Goal: Information Seeking & Learning: Learn about a topic

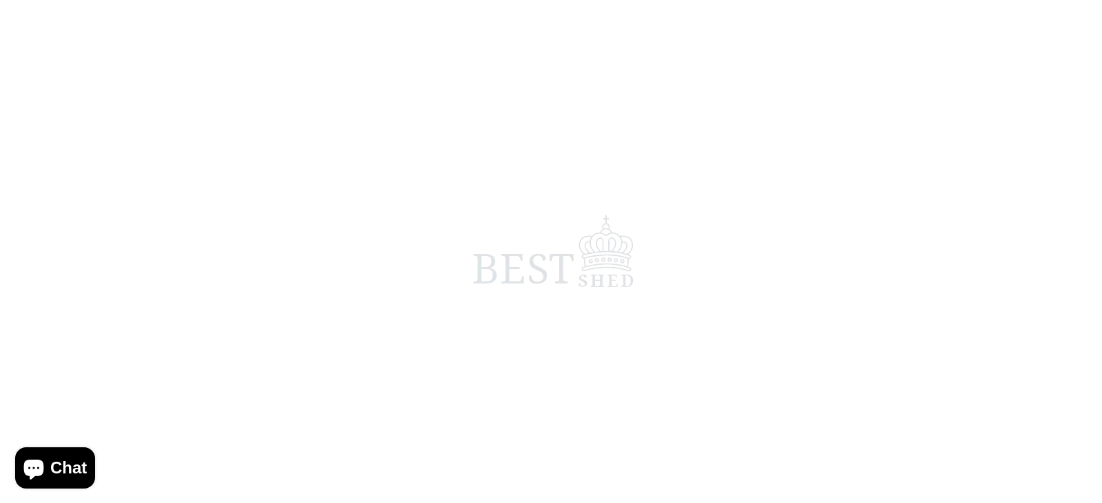
scroll to position [207, 0]
click at [468, 302] on span at bounding box center [551, 251] width 1102 height 503
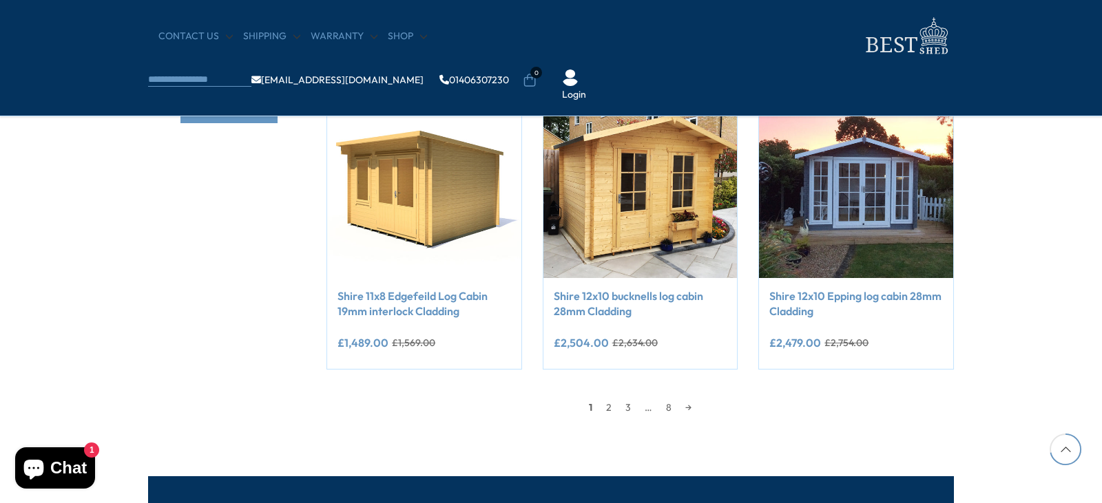
scroll to position [1171, 0]
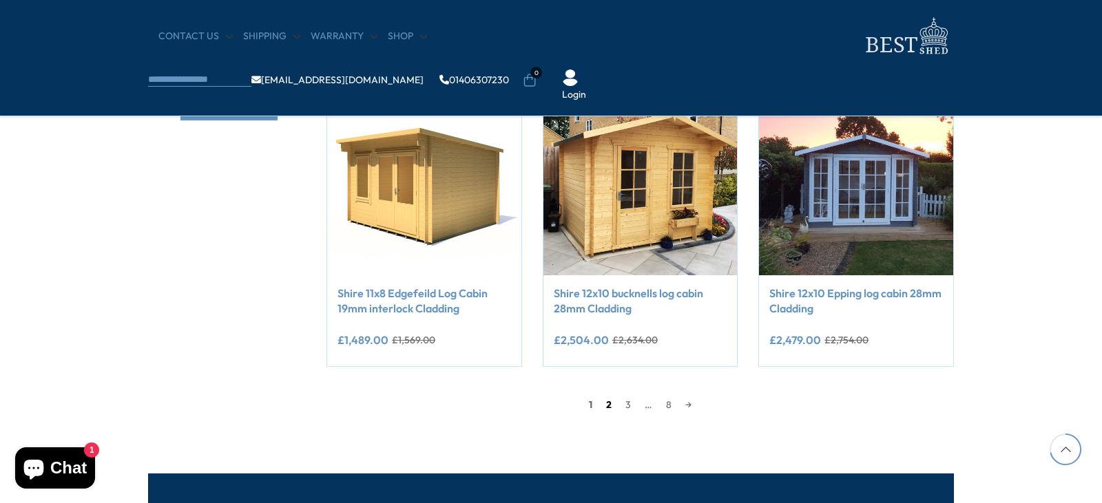
click at [609, 404] on link "2" at bounding box center [608, 405] width 19 height 21
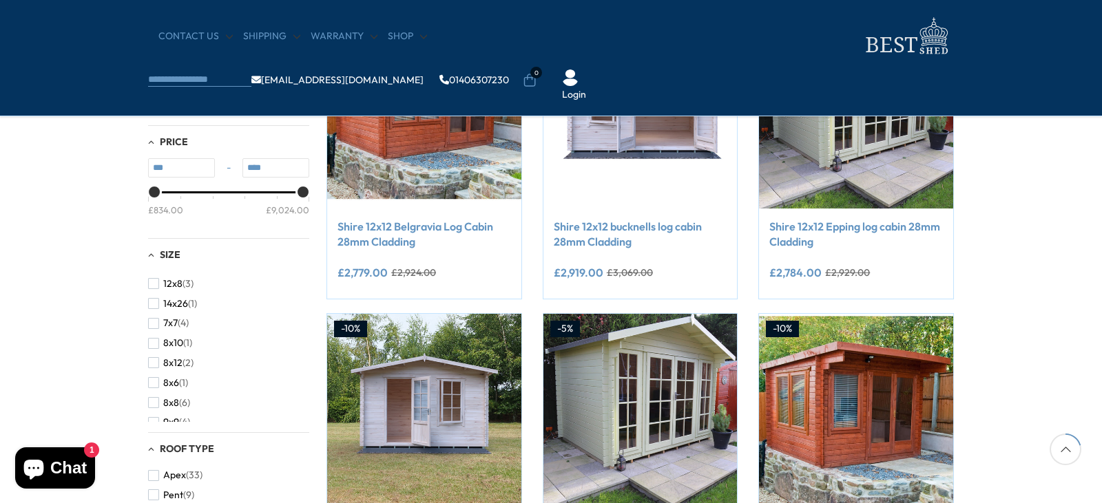
scroll to position [265, 0]
click at [152, 375] on span "button" at bounding box center [153, 372] width 11 height 11
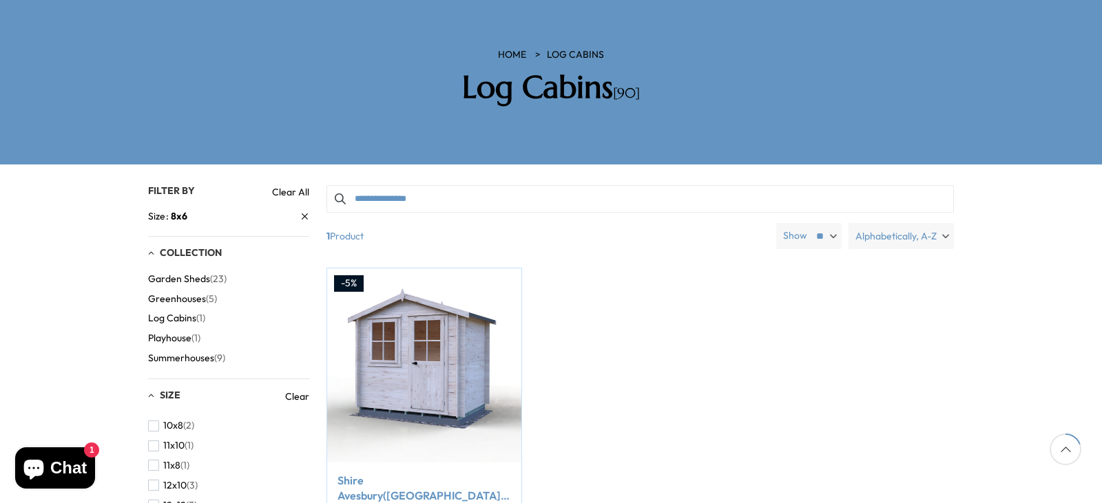
scroll to position [138, 0]
click at [154, 419] on span "button" at bounding box center [153, 424] width 11 height 11
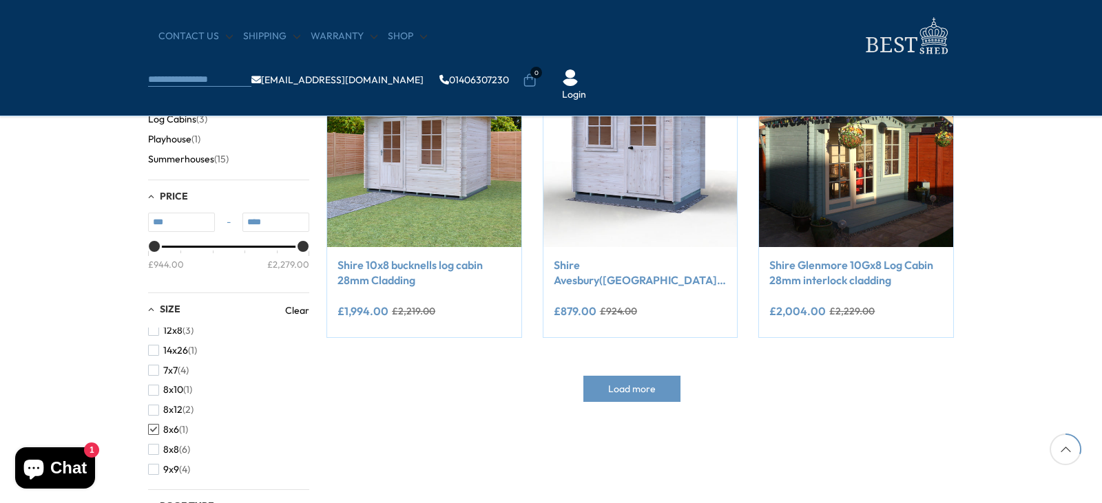
scroll to position [275, 0]
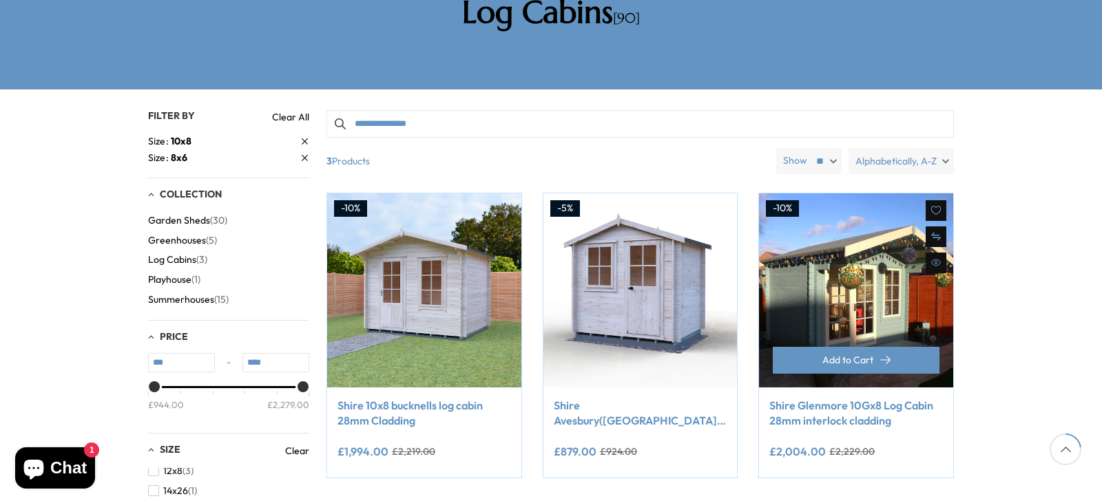
click at [839, 398] on link "Shire Glenmore 10Gx8 Log Cabin 28mm interlock cladding" at bounding box center [856, 413] width 174 height 31
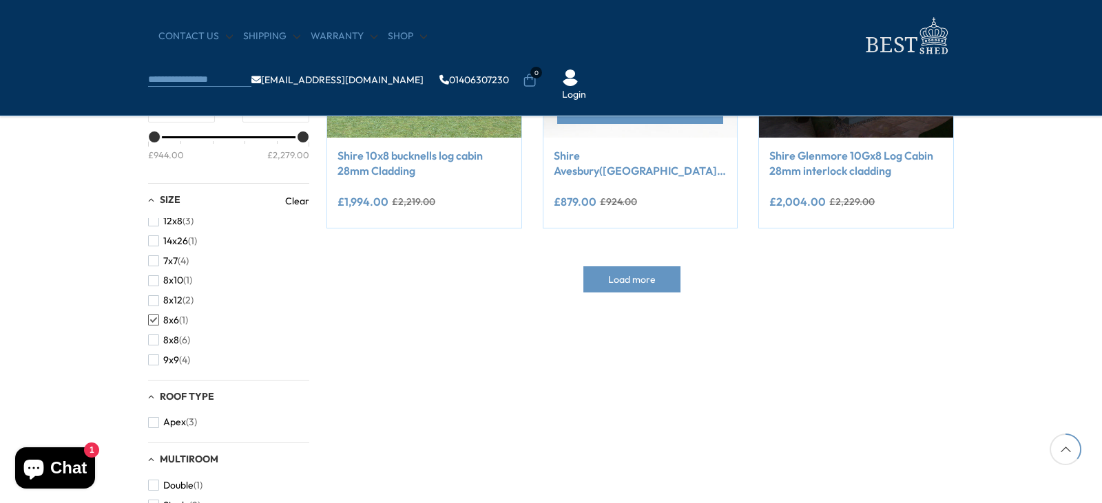
scroll to position [413, 0]
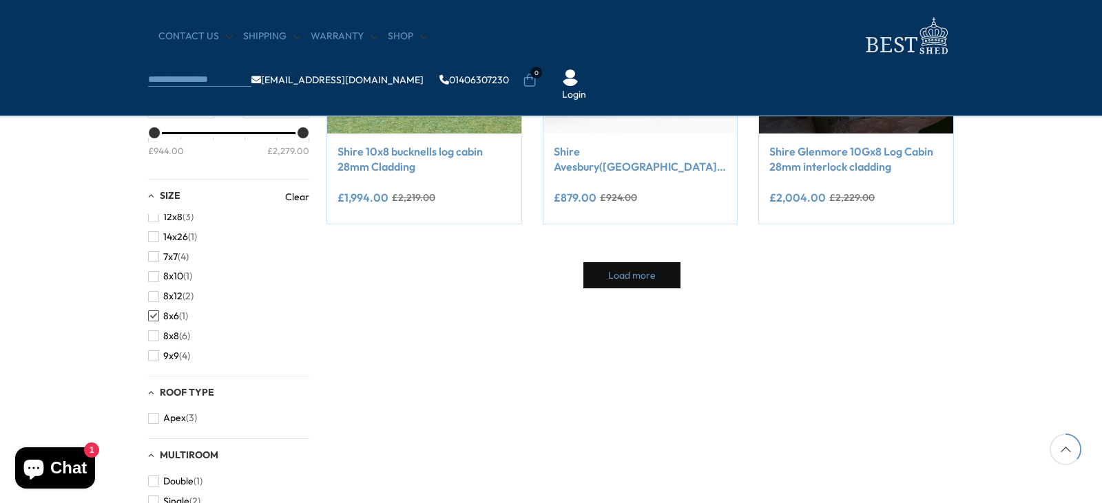
click at [616, 273] on span "Load more" at bounding box center [632, 276] width 48 height 10
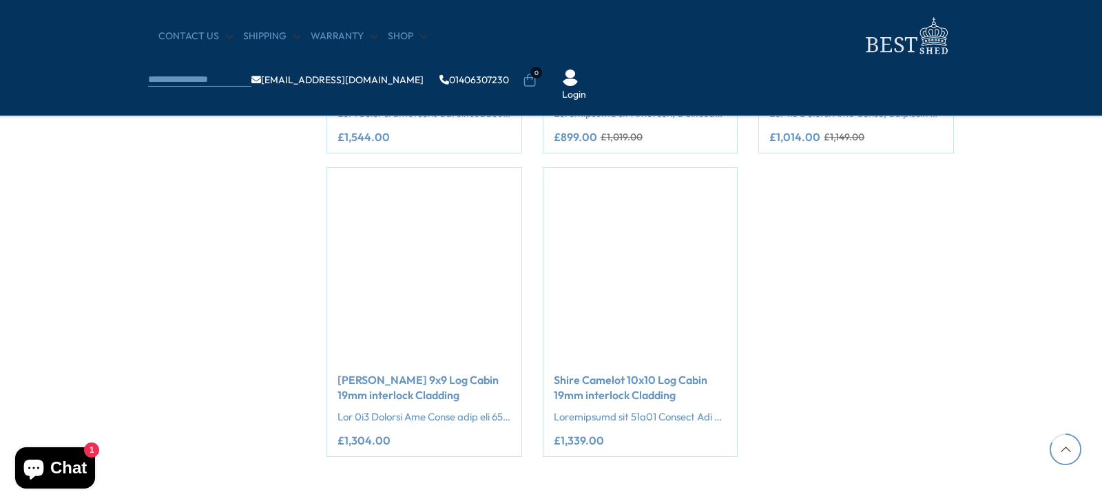
scroll to position [2341, 0]
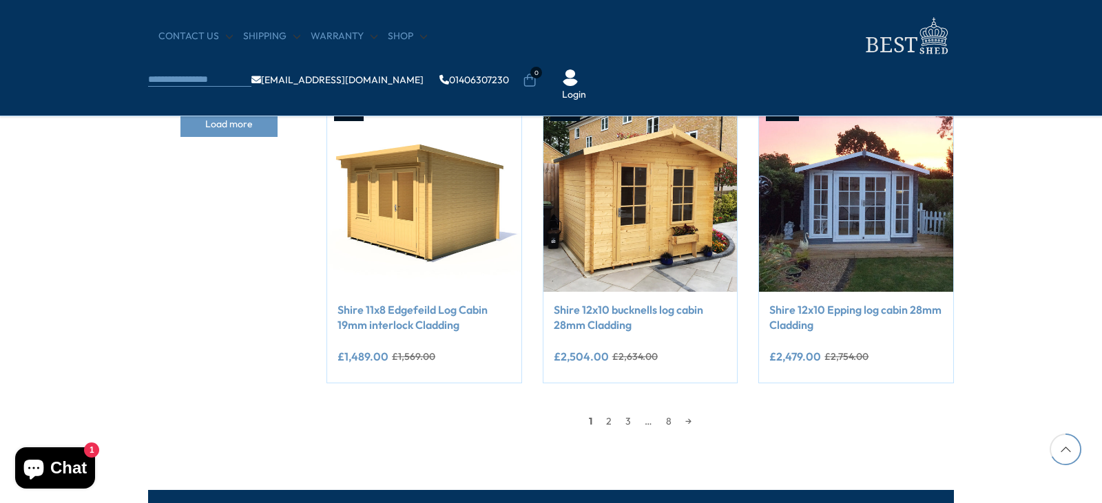
scroll to position [1171, 0]
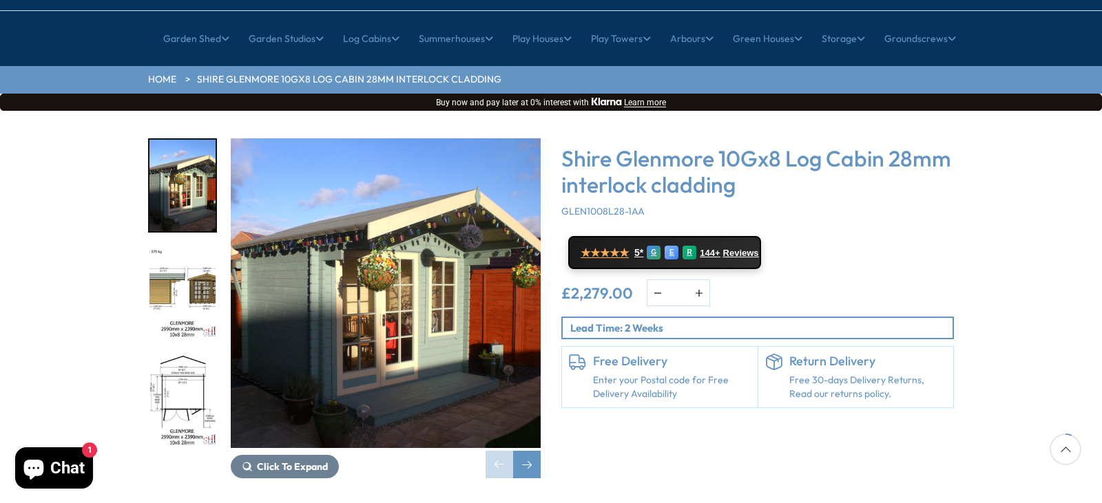
scroll to position [138, 0]
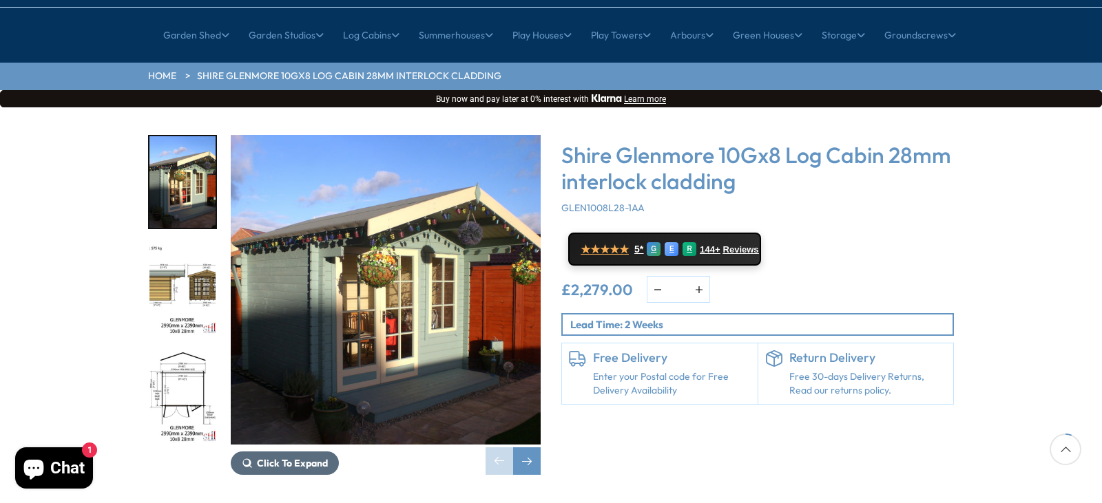
click at [313, 457] on span "Click To Expand" at bounding box center [292, 463] width 71 height 12
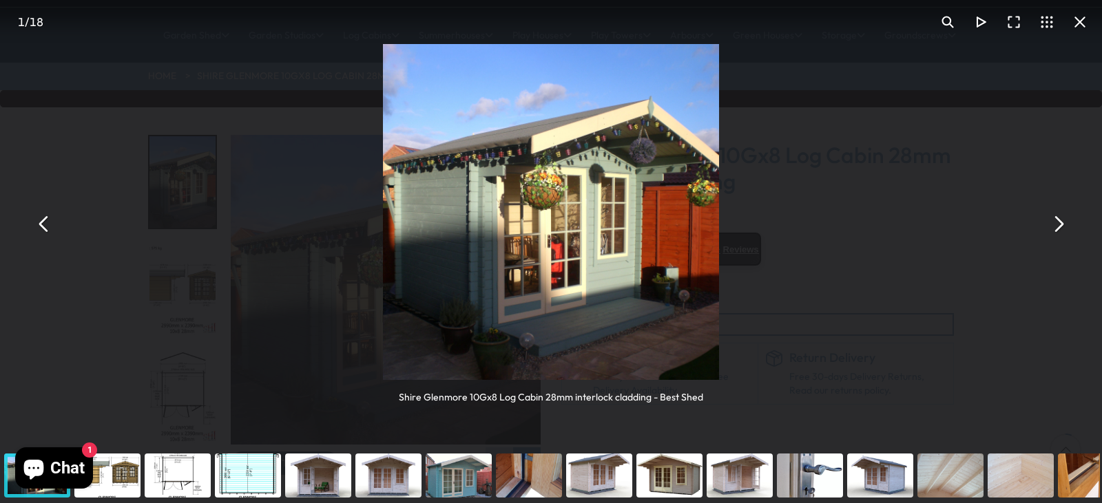
click at [584, 279] on img "You can close this modal content with the ESC key" at bounding box center [551, 212] width 336 height 336
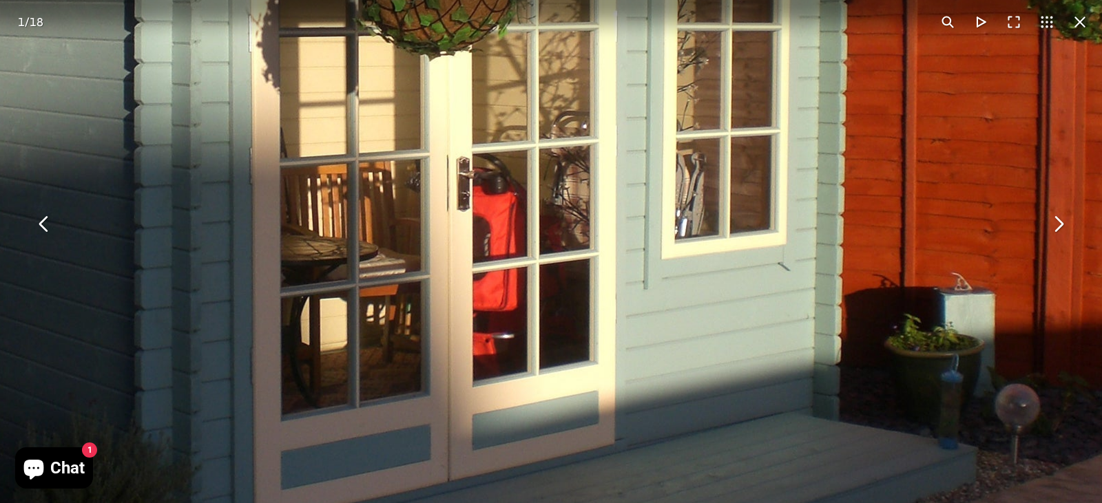
drag, startPoint x: 560, startPoint y: 143, endPoint x: 583, endPoint y: 202, distance: 63.7
click at [583, 202] on img "You can close this modal content with the ESC key" at bounding box center [471, 63] width 1377 height 1377
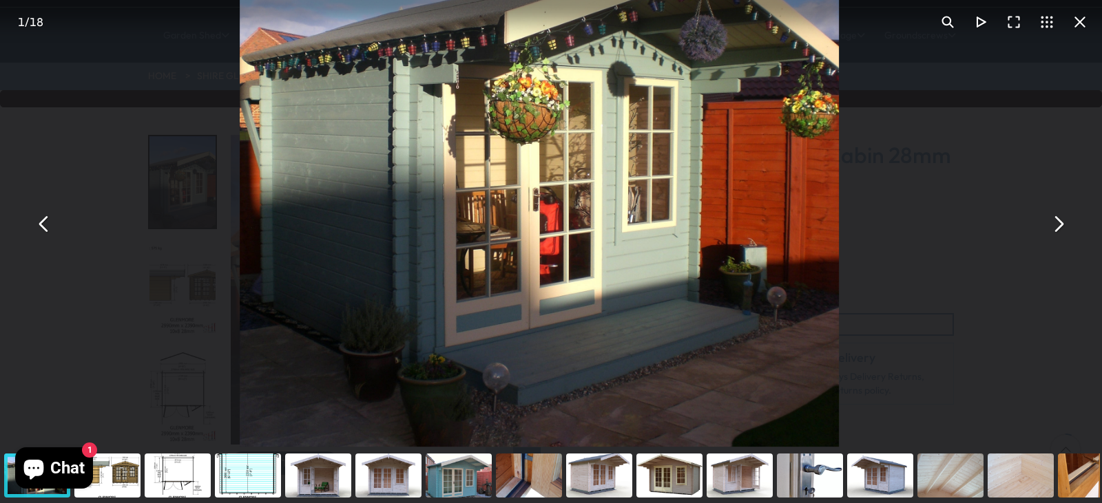
click at [1058, 222] on button "You can close this modal content with the ESC key" at bounding box center [1057, 224] width 33 height 33
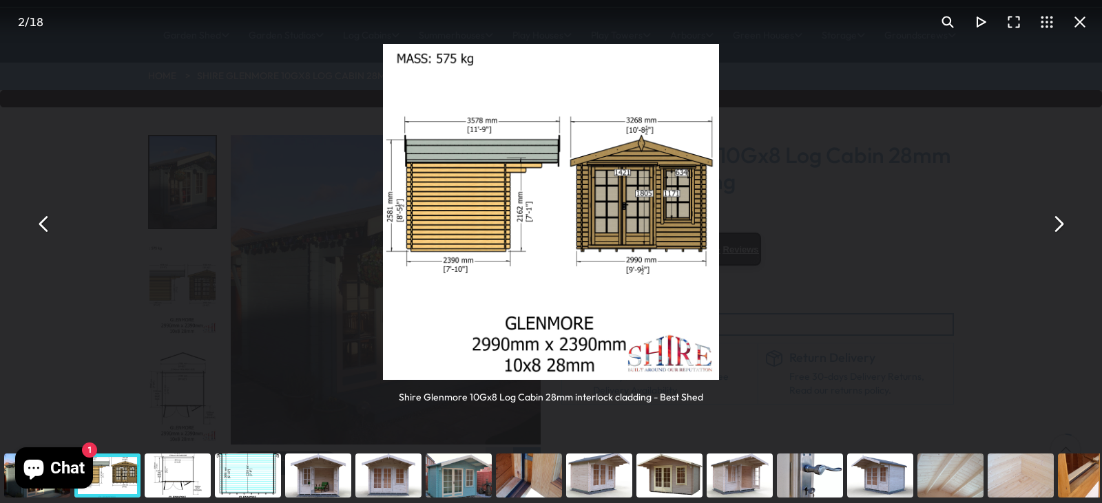
click at [1058, 222] on button "You can close this modal content with the ESC key" at bounding box center [1057, 224] width 33 height 33
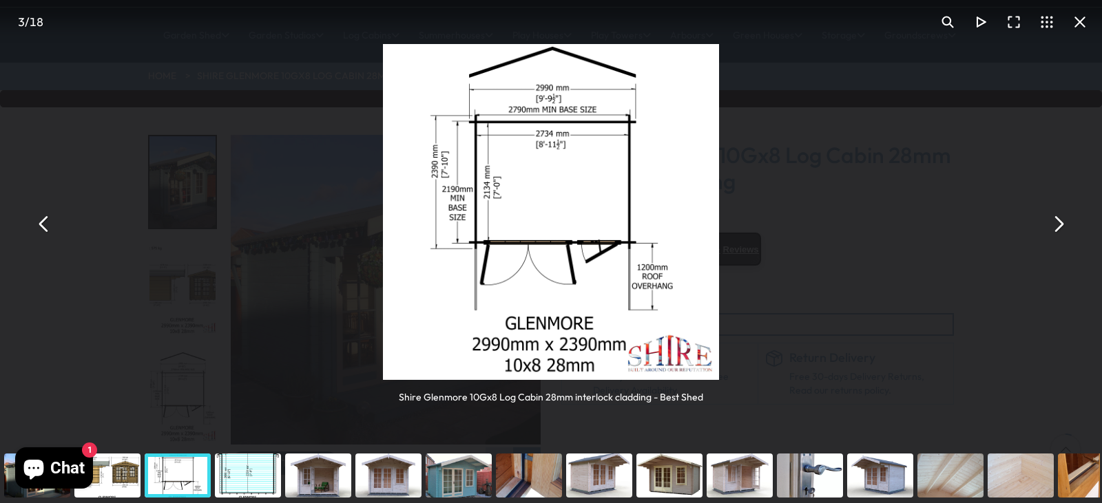
click at [1058, 222] on button "You can close this modal content with the ESC key" at bounding box center [1057, 224] width 33 height 33
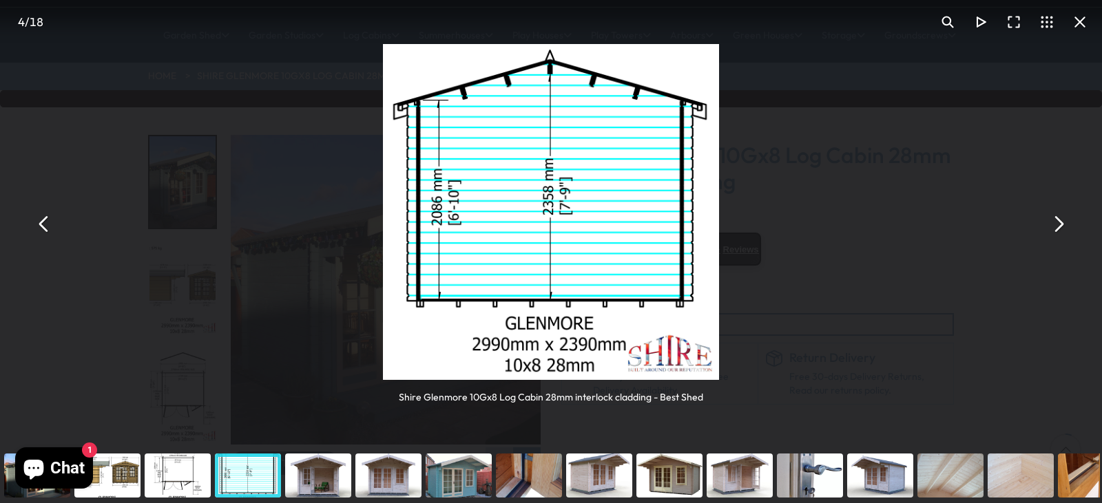
click at [47, 227] on button "You can close this modal content with the ESC key" at bounding box center [44, 224] width 33 height 33
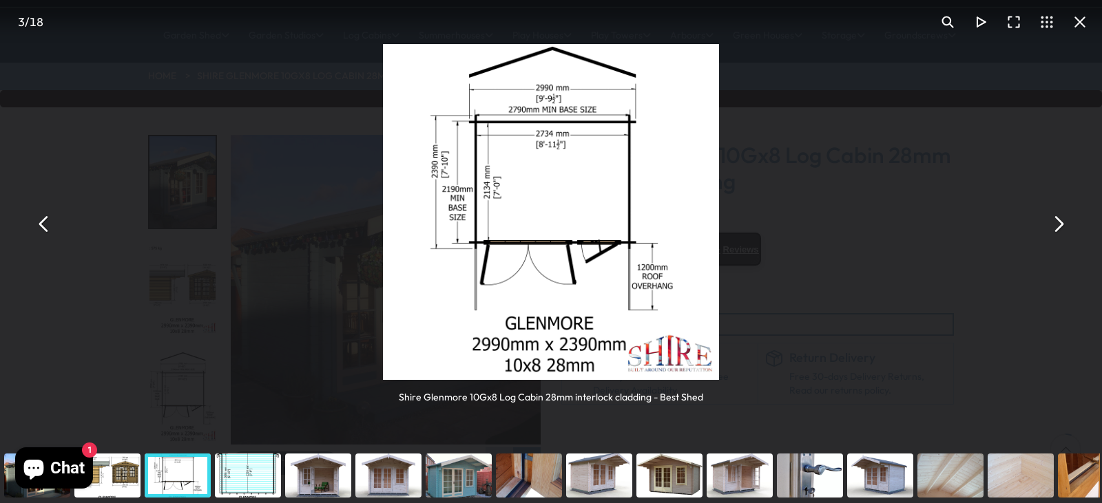
click at [1058, 227] on button "You can close this modal content with the ESC key" at bounding box center [1057, 224] width 33 height 33
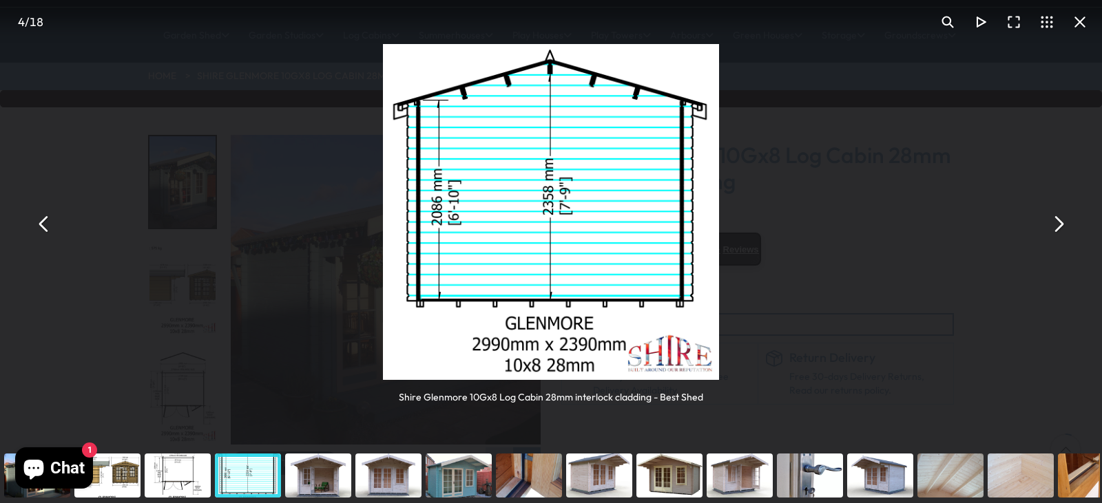
click at [1058, 227] on button "You can close this modal content with the ESC key" at bounding box center [1057, 224] width 33 height 33
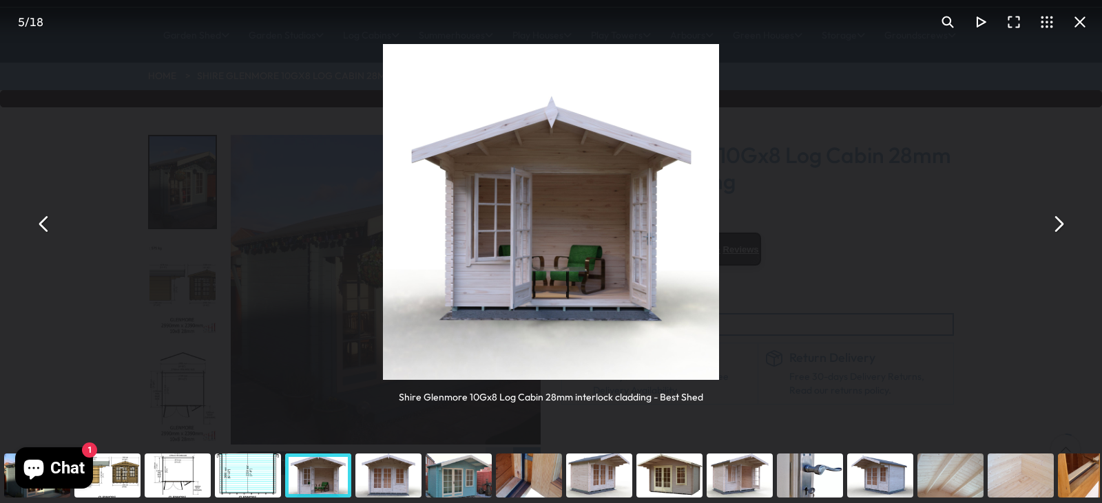
click at [1058, 227] on button "You can close this modal content with the ESC key" at bounding box center [1057, 224] width 33 height 33
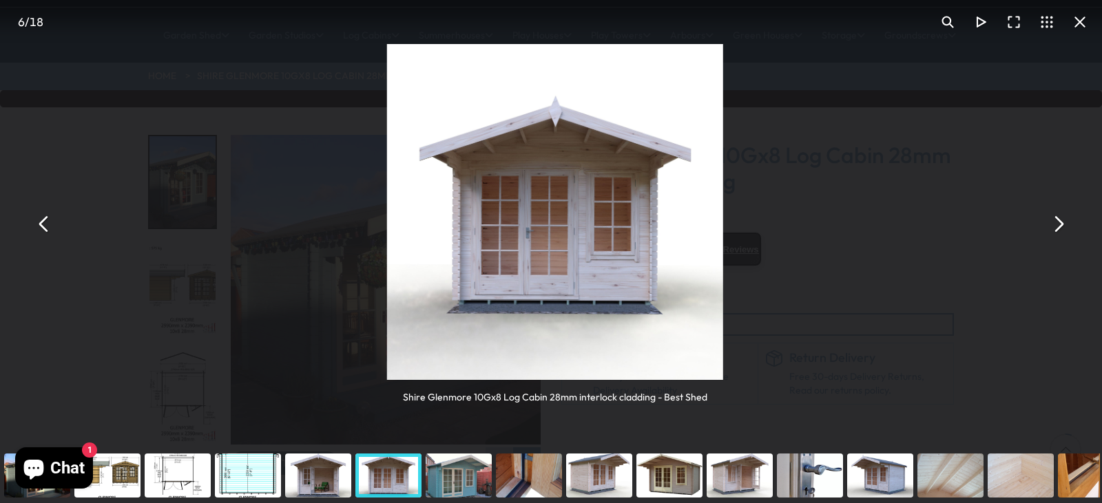
click at [1058, 227] on button "You can close this modal content with the ESC key" at bounding box center [1057, 224] width 33 height 33
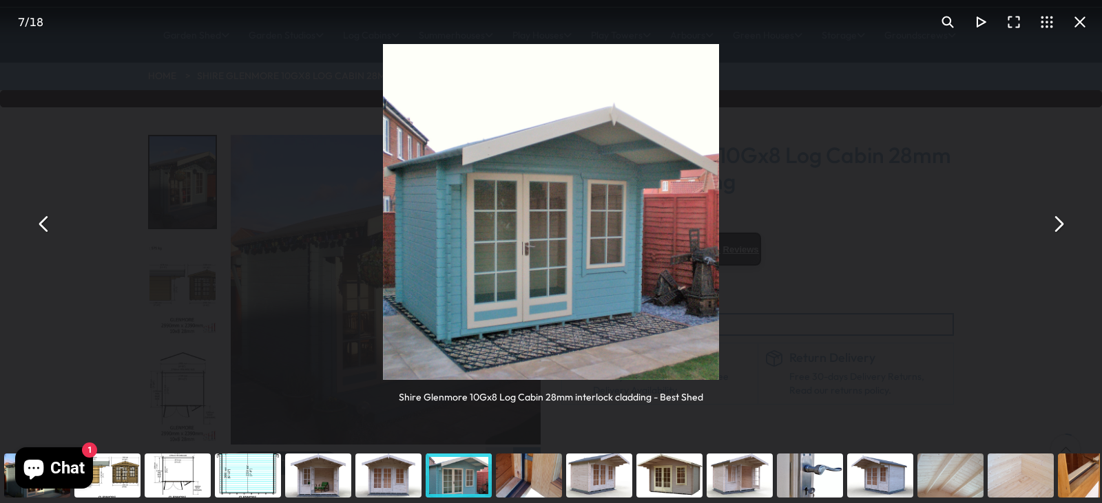
click at [1058, 227] on button "You can close this modal content with the ESC key" at bounding box center [1057, 224] width 33 height 33
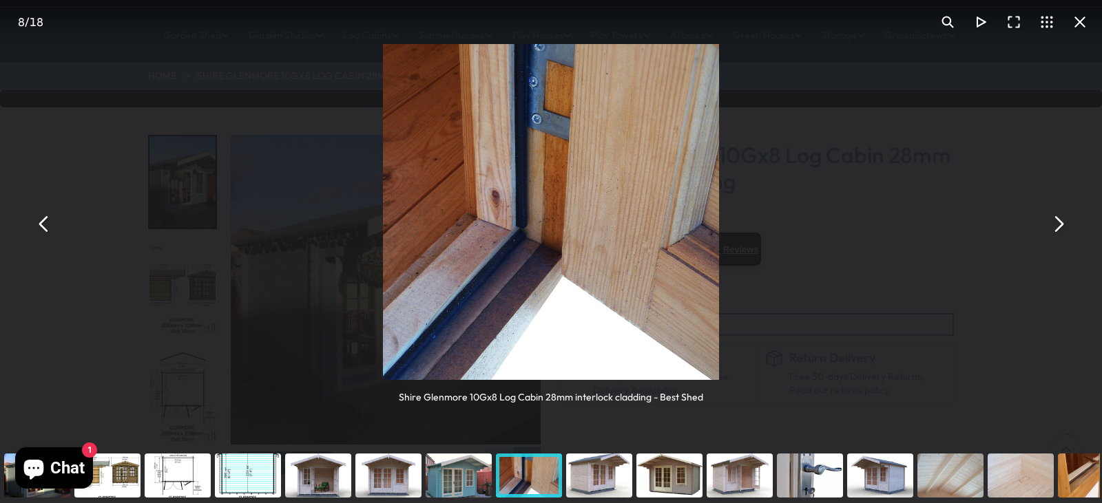
click at [1058, 227] on button "You can close this modal content with the ESC key" at bounding box center [1057, 224] width 33 height 33
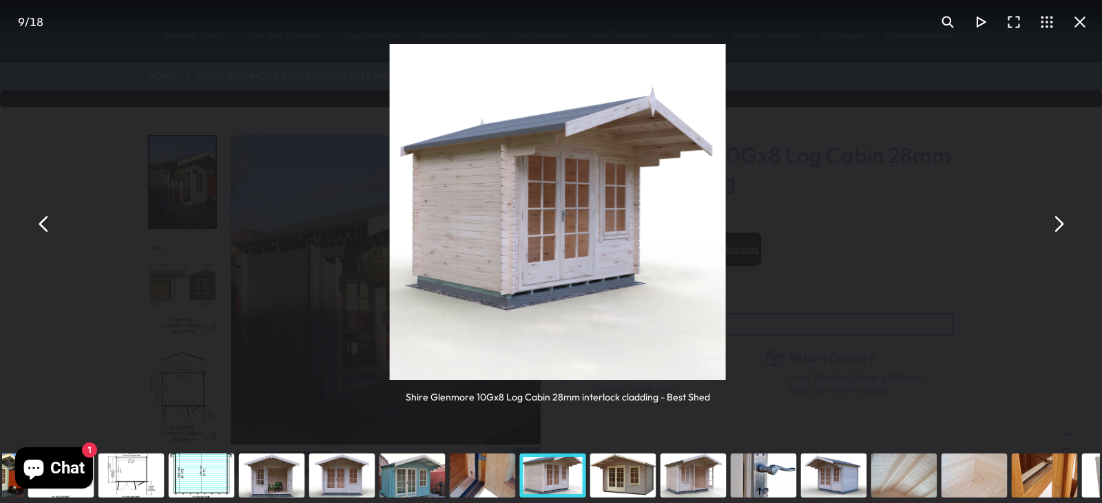
click at [1058, 227] on button "You can close this modal content with the ESC key" at bounding box center [1057, 224] width 33 height 33
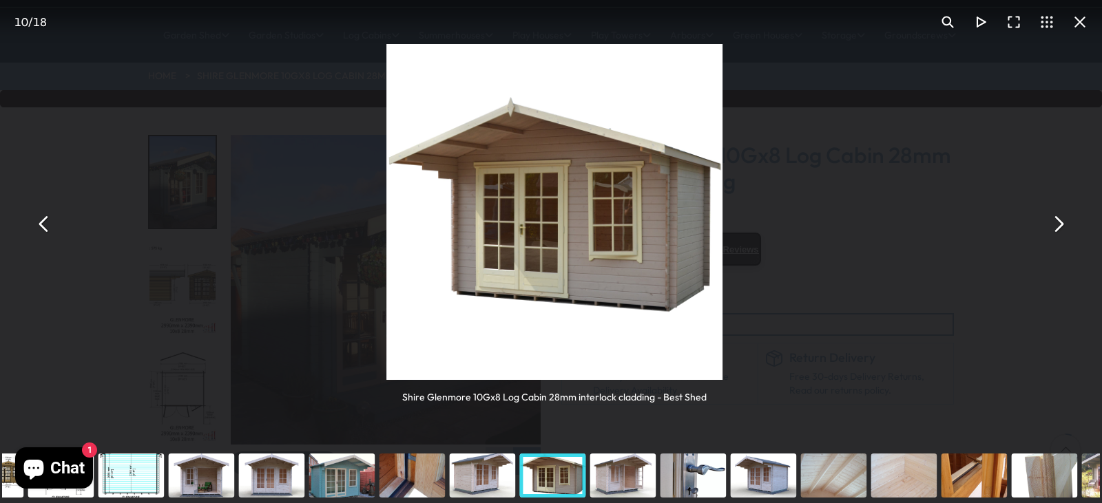
click at [1058, 227] on button "You can close this modal content with the ESC key" at bounding box center [1057, 224] width 33 height 33
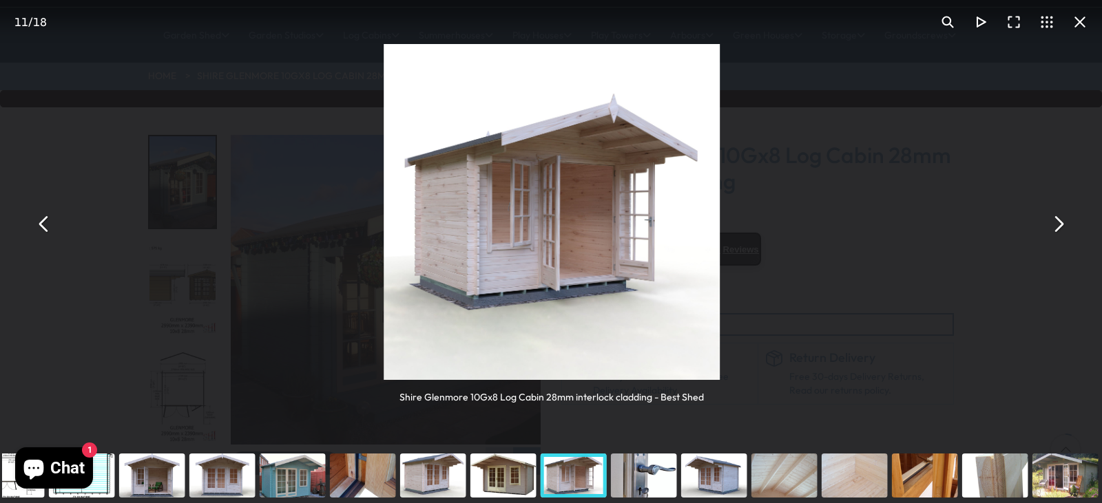
click at [1058, 227] on button "You can close this modal content with the ESC key" at bounding box center [1057, 224] width 33 height 33
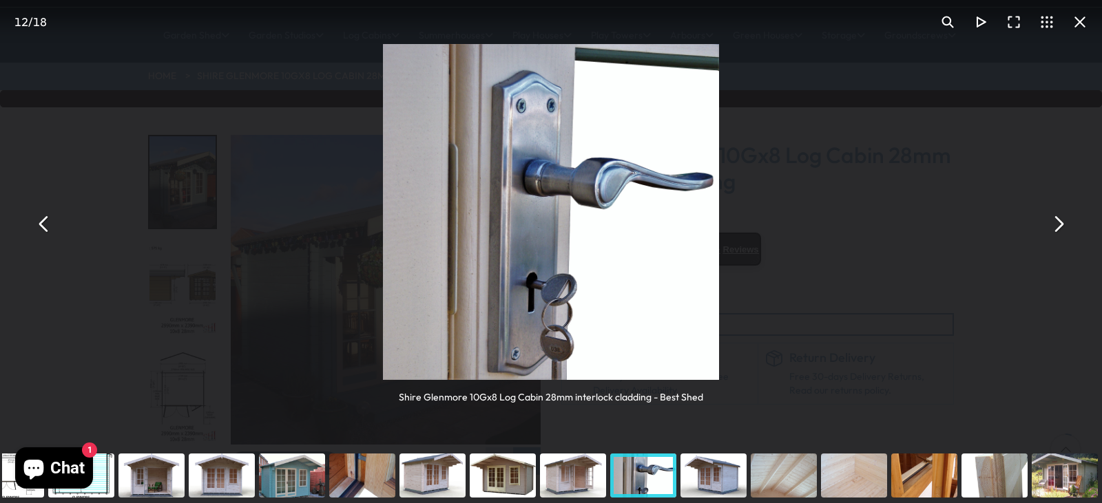
click at [1058, 227] on button "You can close this modal content with the ESC key" at bounding box center [1057, 224] width 33 height 33
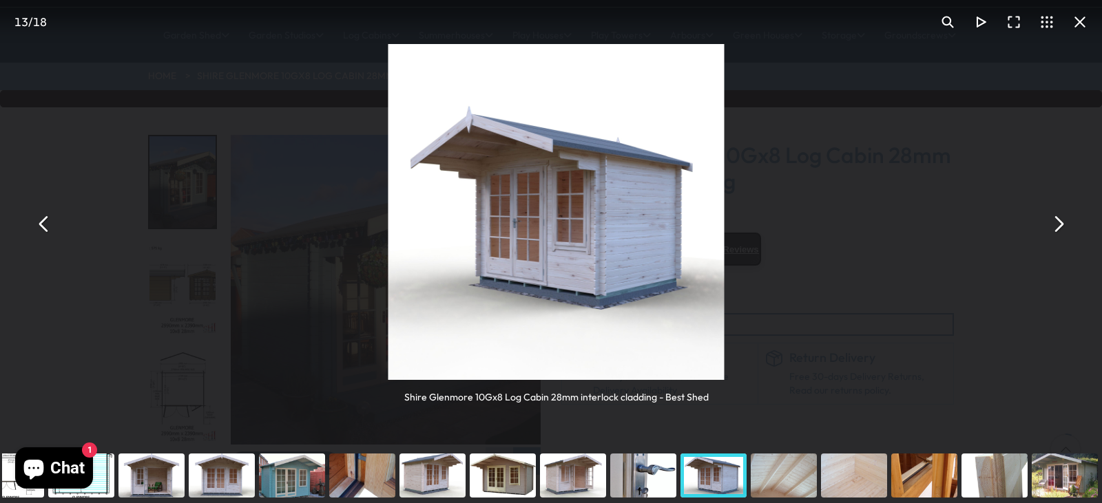
click at [1058, 227] on button "You can close this modal content with the ESC key" at bounding box center [1057, 224] width 33 height 33
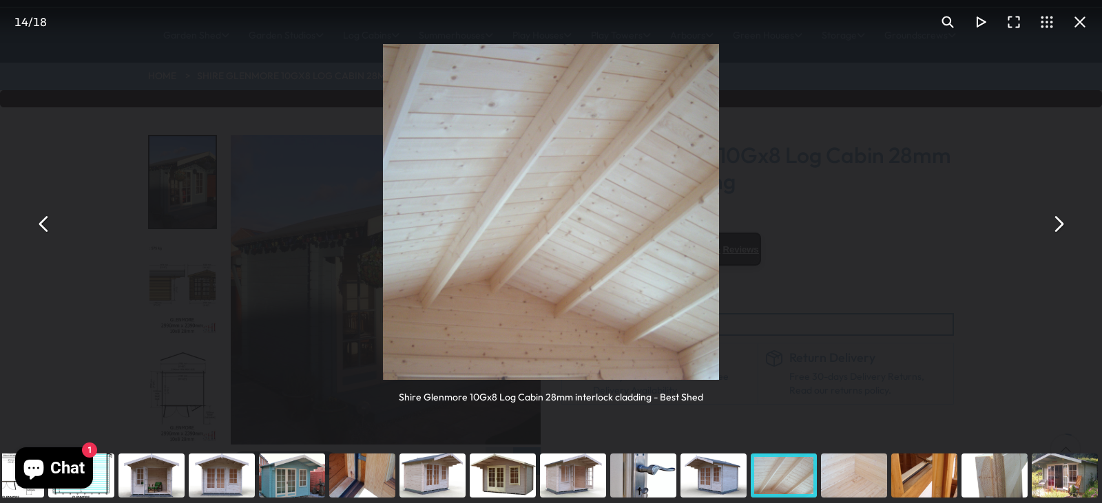
click at [1058, 227] on button "You can close this modal content with the ESC key" at bounding box center [1057, 224] width 33 height 33
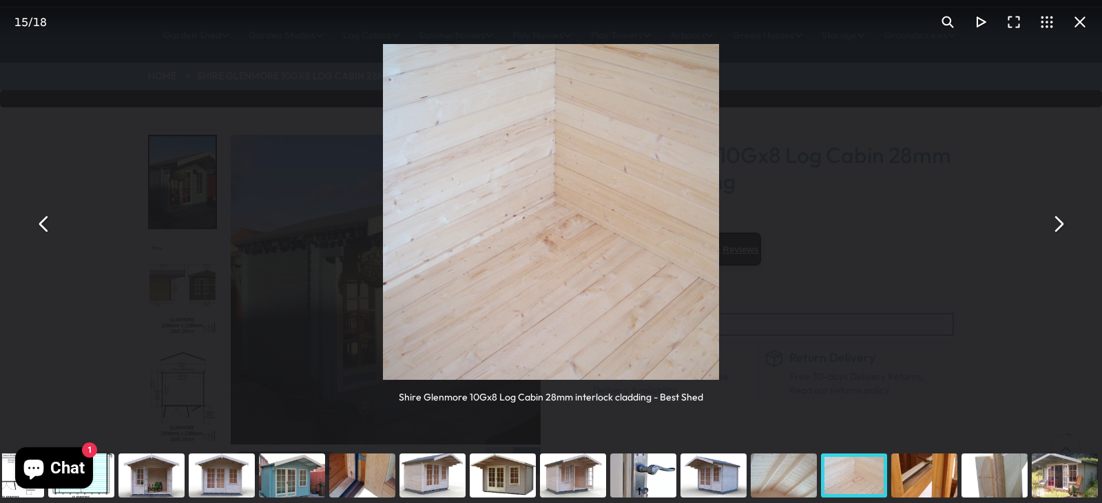
click at [1058, 227] on button "You can close this modal content with the ESC key" at bounding box center [1057, 224] width 33 height 33
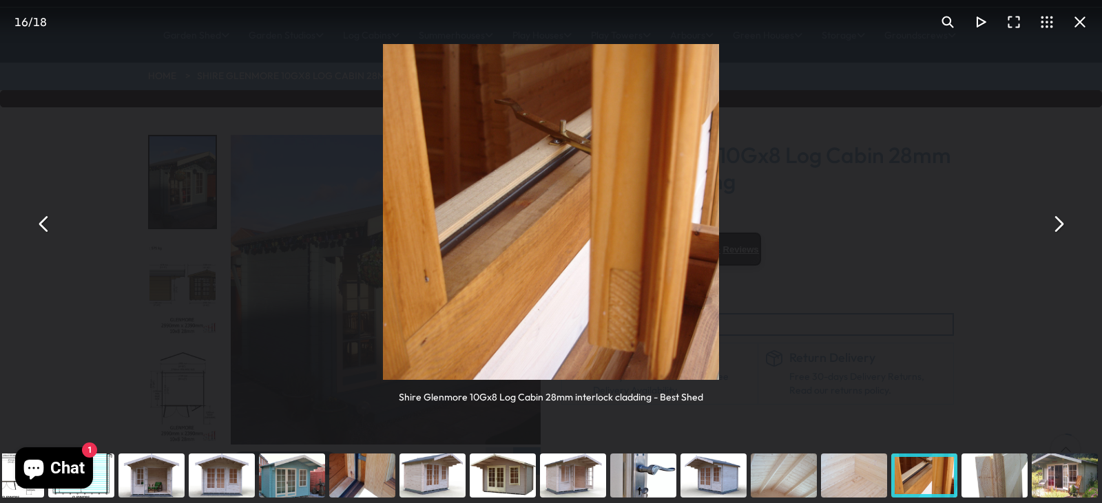
click at [1058, 227] on button "You can close this modal content with the ESC key" at bounding box center [1057, 224] width 33 height 33
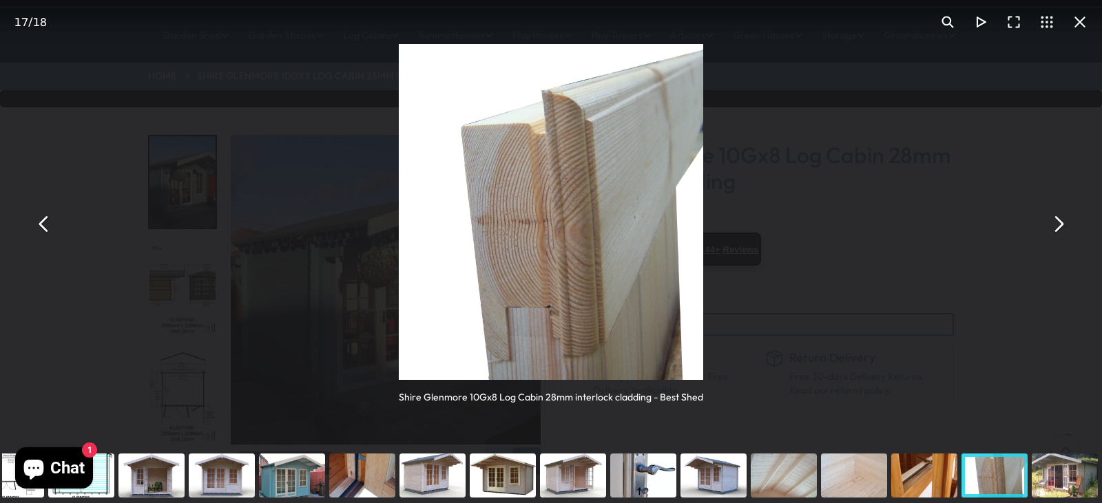
click at [1058, 227] on button "You can close this modal content with the ESC key" at bounding box center [1057, 224] width 33 height 33
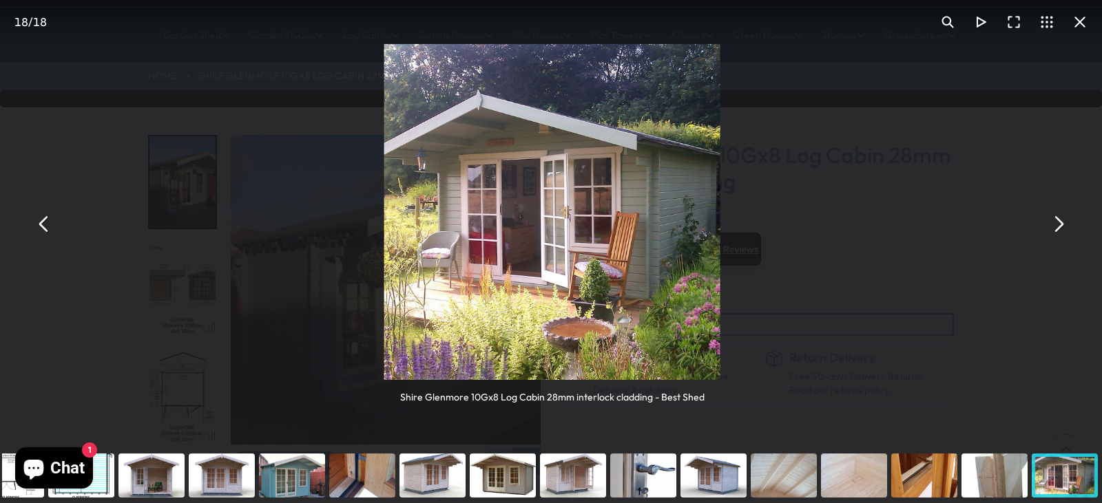
click at [1058, 227] on button "You can close this modal content with the ESC key" at bounding box center [1057, 224] width 33 height 33
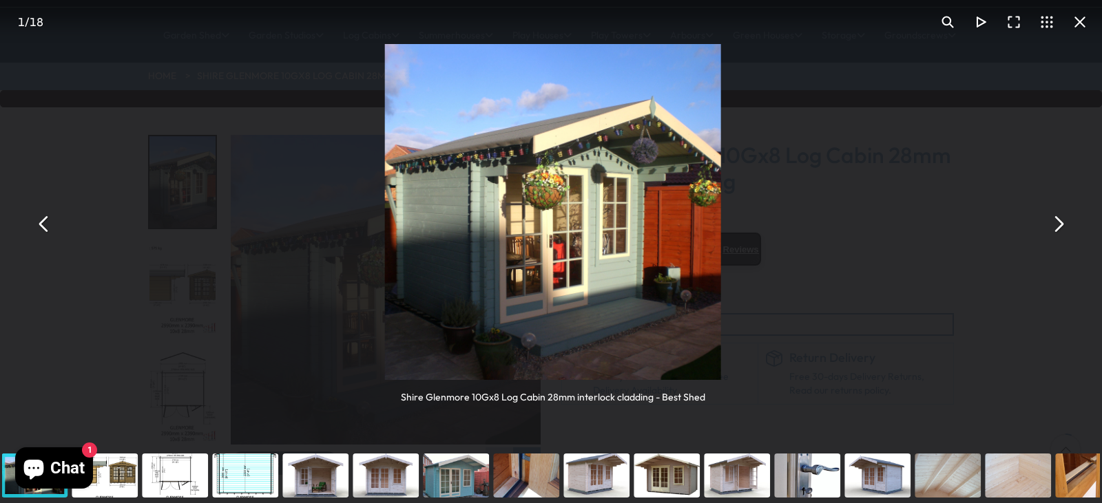
click at [1058, 227] on button "You can close this modal content with the ESC key" at bounding box center [1057, 224] width 33 height 33
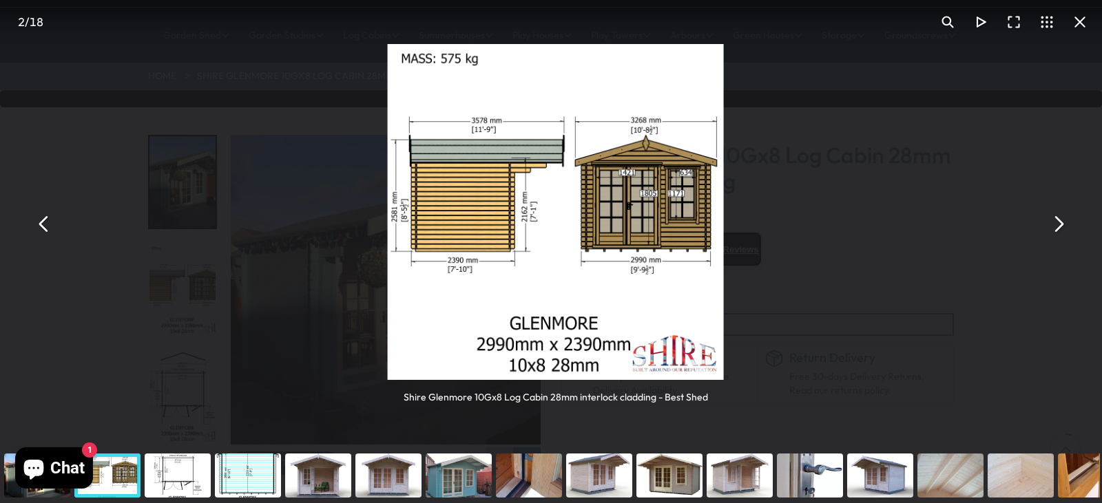
click at [1058, 227] on button "You can close this modal content with the ESC key" at bounding box center [1057, 224] width 33 height 33
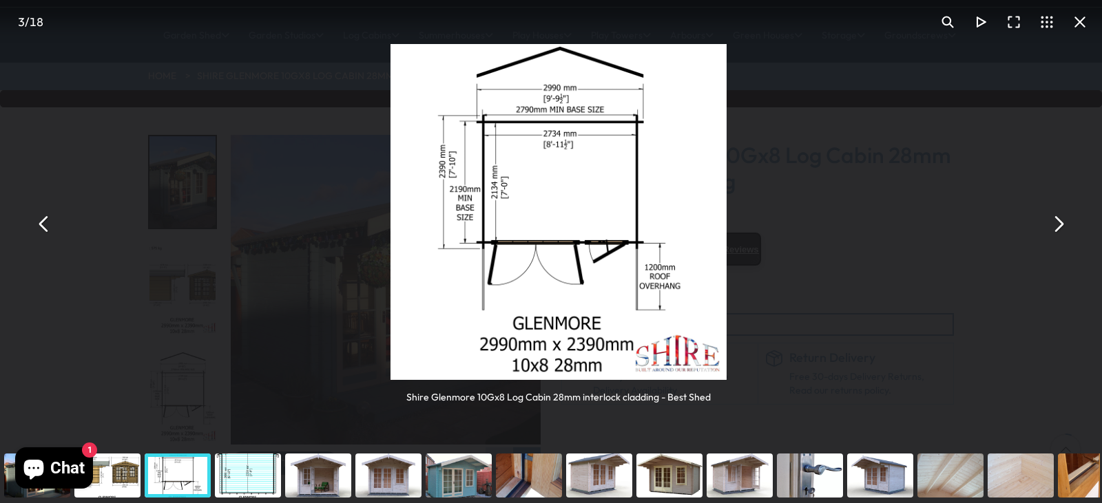
click at [1058, 227] on button "You can close this modal content with the ESC key" at bounding box center [1057, 224] width 33 height 33
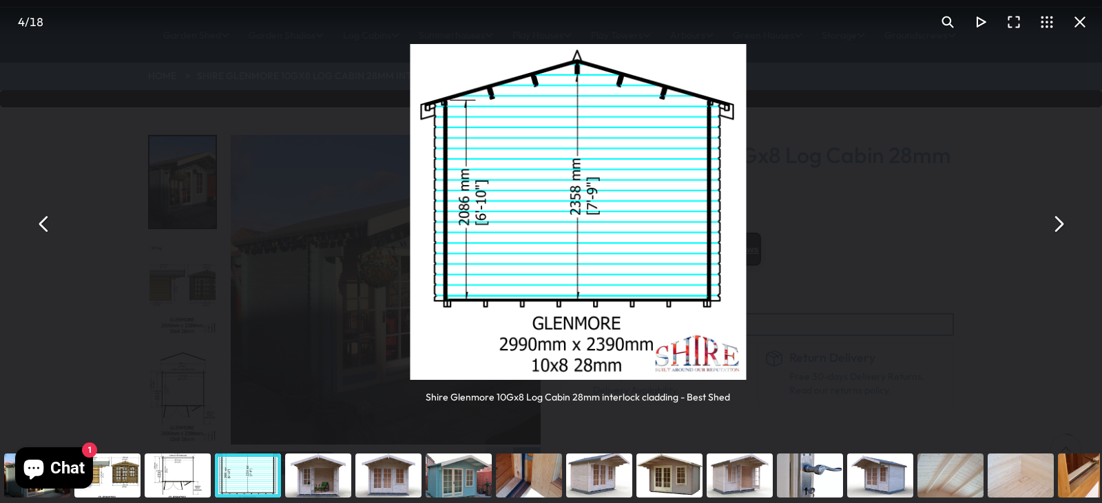
click at [1058, 227] on button "You can close this modal content with the ESC key" at bounding box center [1057, 224] width 33 height 33
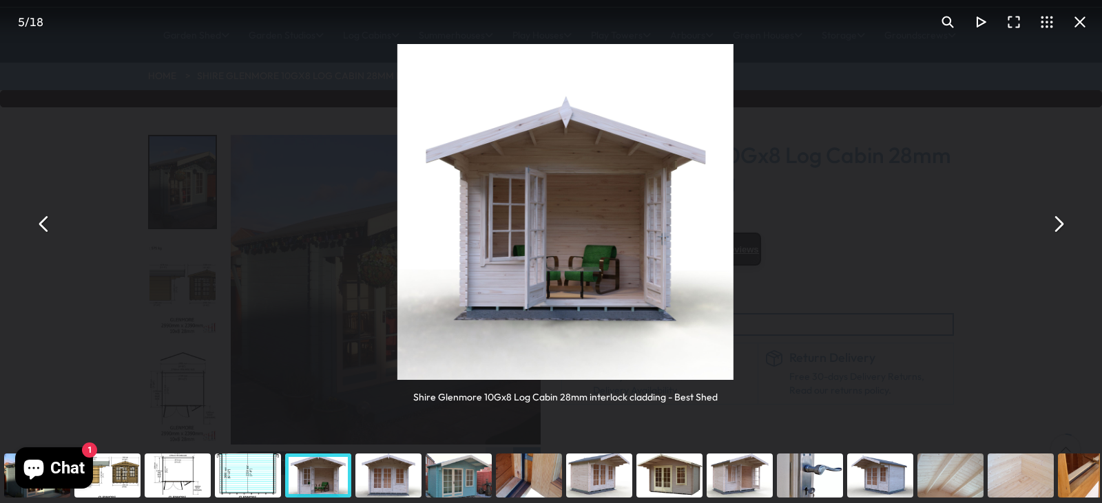
click at [1058, 227] on button "You can close this modal content with the ESC key" at bounding box center [1057, 224] width 33 height 33
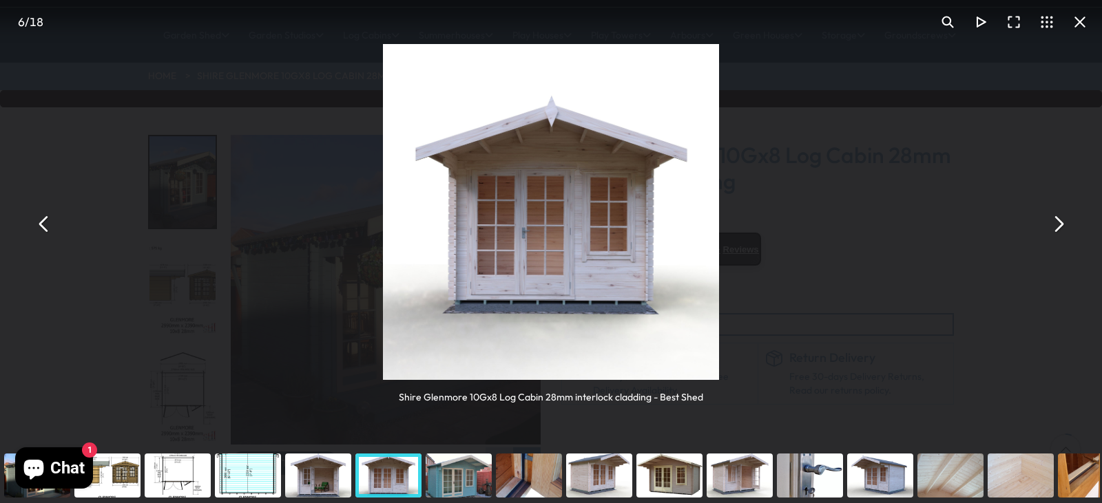
click at [1075, 467] on div "You can close this modal content with the ESC key" at bounding box center [1091, 475] width 70 height 55
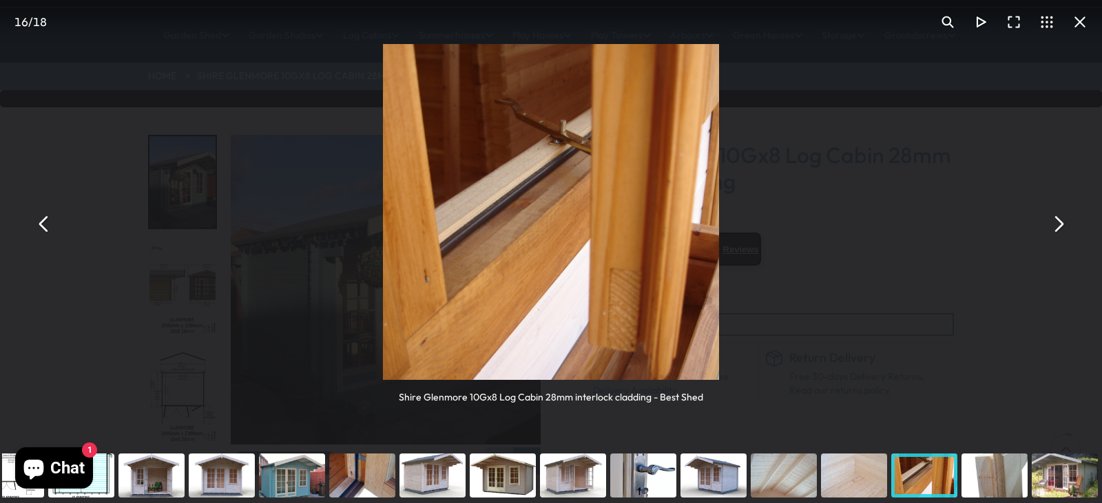
click at [1078, 17] on button "You can close this modal content with the ESC key" at bounding box center [1079, 22] width 33 height 33
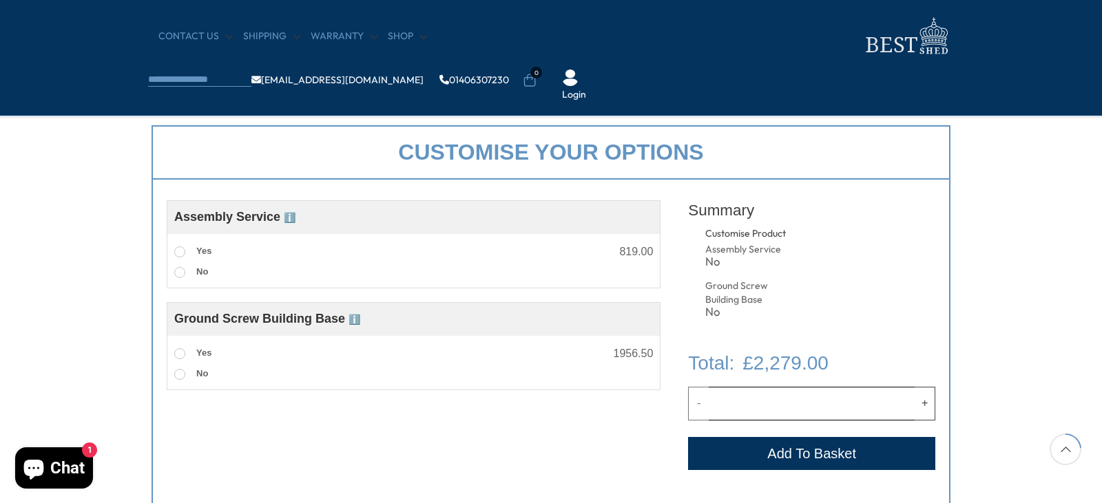
scroll to position [482, 0]
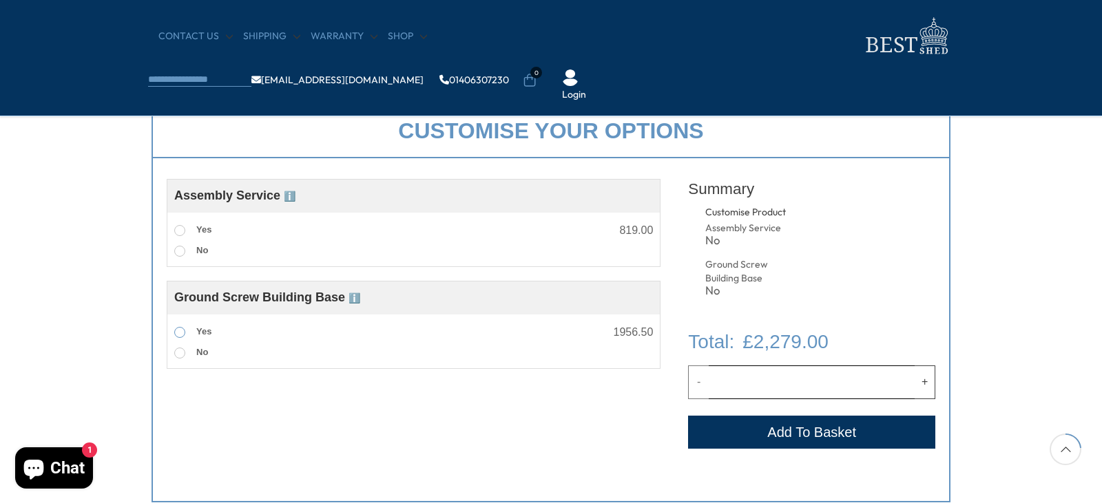
click at [180, 333] on span at bounding box center [179, 332] width 11 height 11
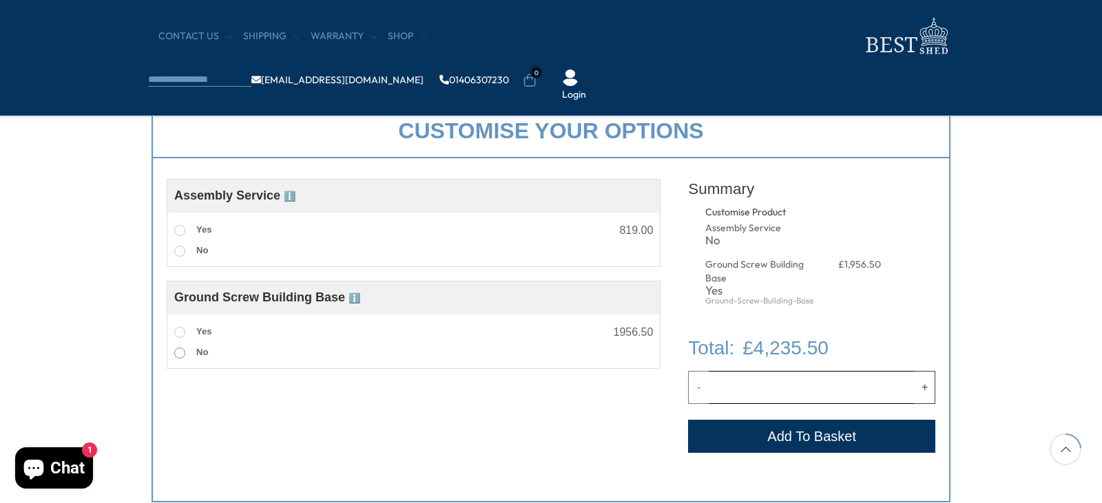
click at [179, 353] on span at bounding box center [179, 353] width 11 height 11
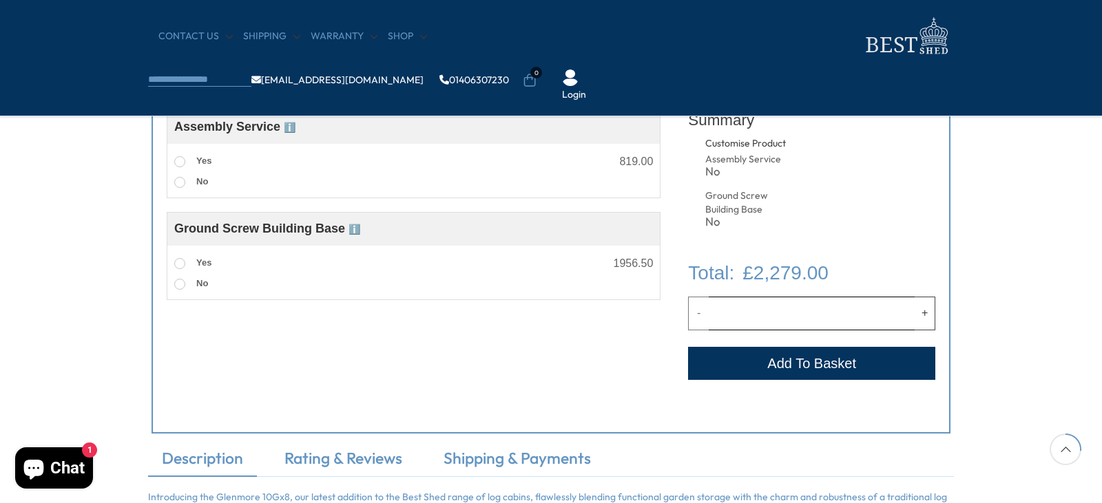
scroll to position [138, 0]
